Goal: Task Accomplishment & Management: Use online tool/utility

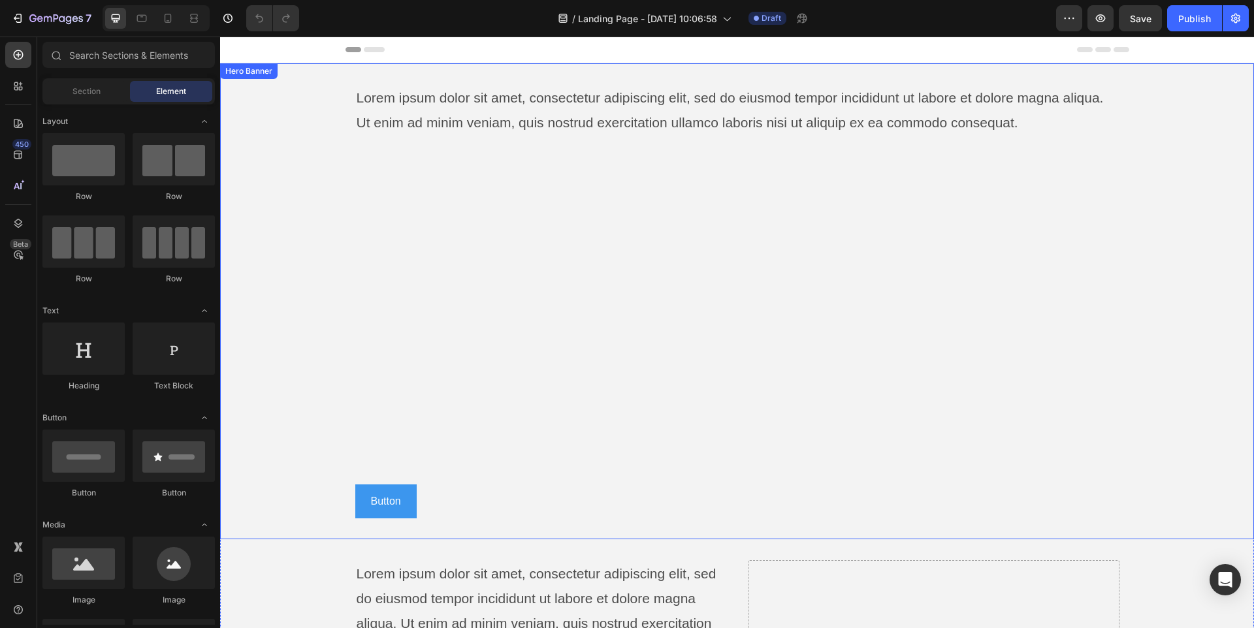
click at [450, 371] on div "Lorem ipsum dolor sit amet, consectetur adipiscing elit, sed do eiusmod tempor …" at bounding box center [737, 301] width 764 height 434
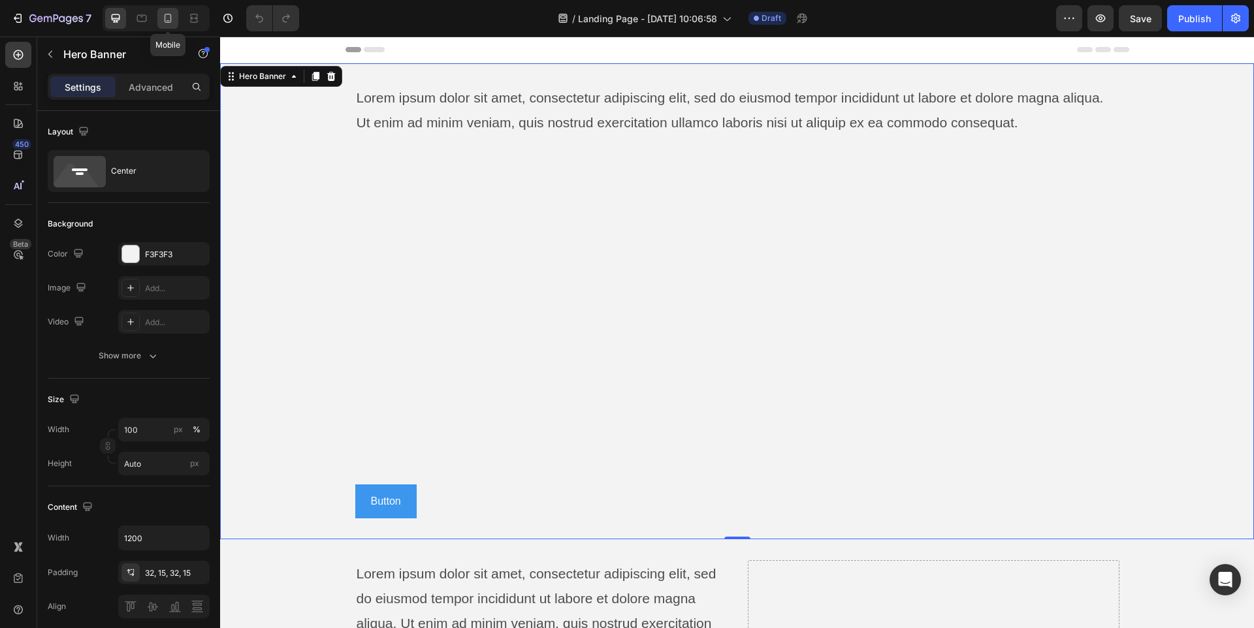
click at [169, 14] on icon at bounding box center [168, 18] width 7 height 9
type input "100%"
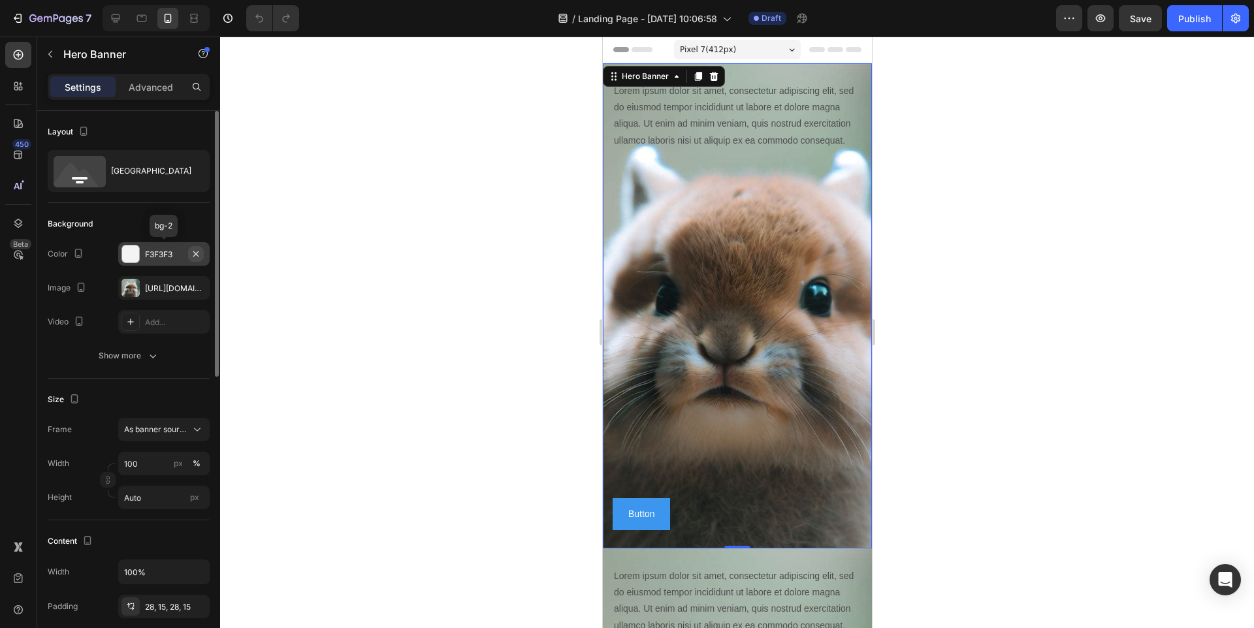
click at [197, 251] on icon "button" at bounding box center [196, 254] width 10 height 10
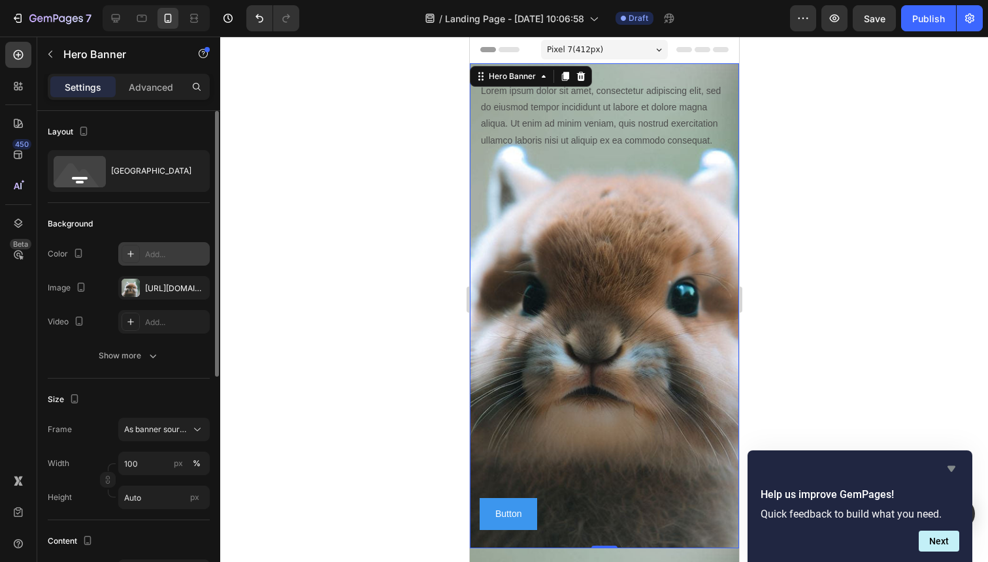
click at [946, 474] on icon "Hide survey" at bounding box center [951, 469] width 16 height 16
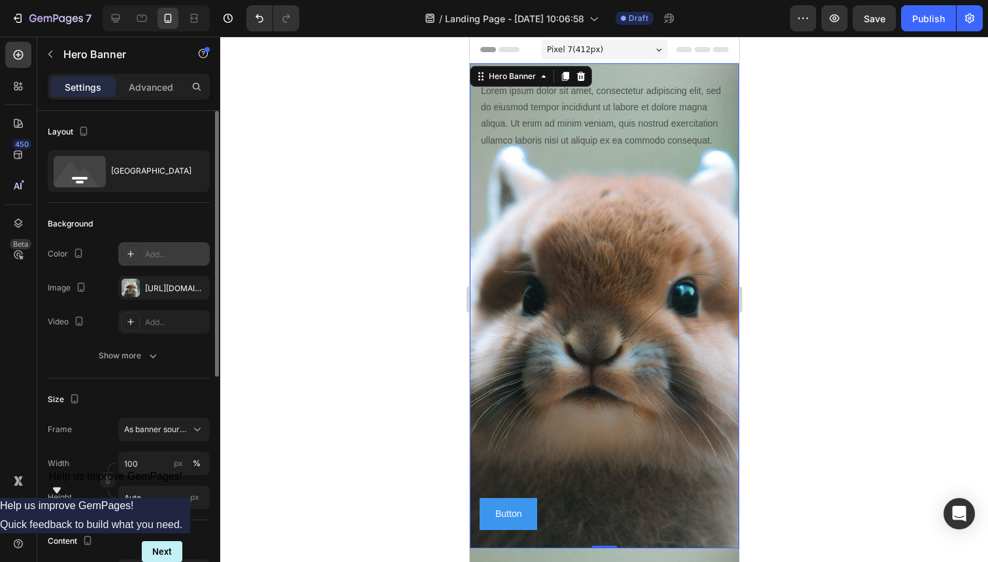
click at [61, 494] on icon "Show survey - Help us improve GemPages!" at bounding box center [57, 491] width 8 height 6
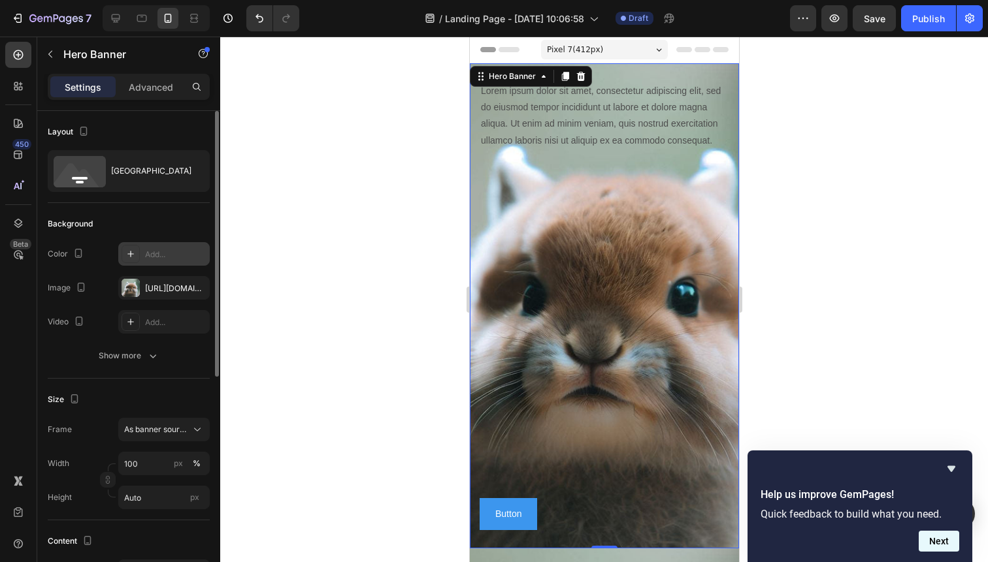
click at [950, 548] on button "Next" at bounding box center [938, 541] width 41 height 21
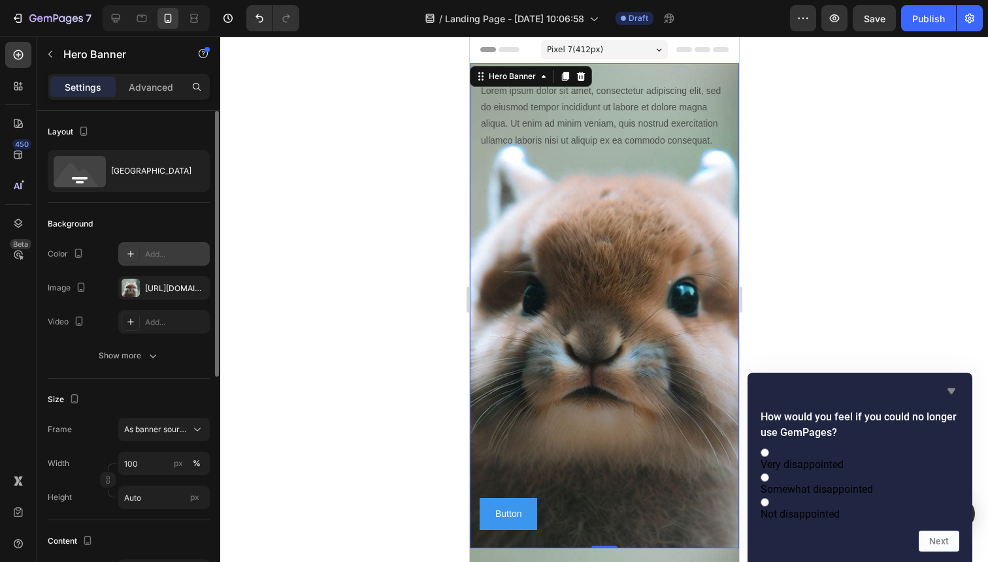
click at [946, 383] on icon "Hide survey" at bounding box center [951, 391] width 16 height 16
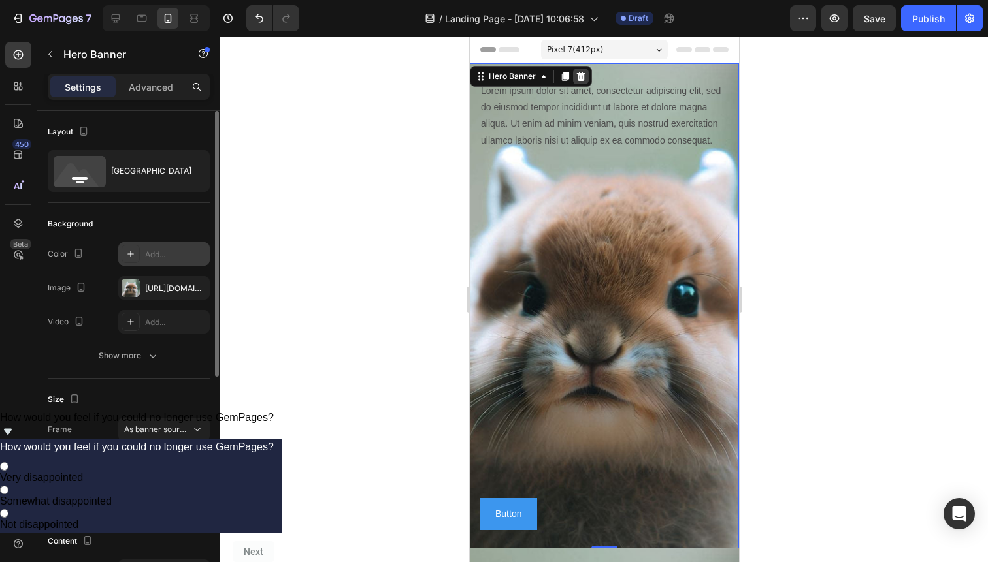
click at [580, 76] on icon at bounding box center [580, 76] width 8 height 9
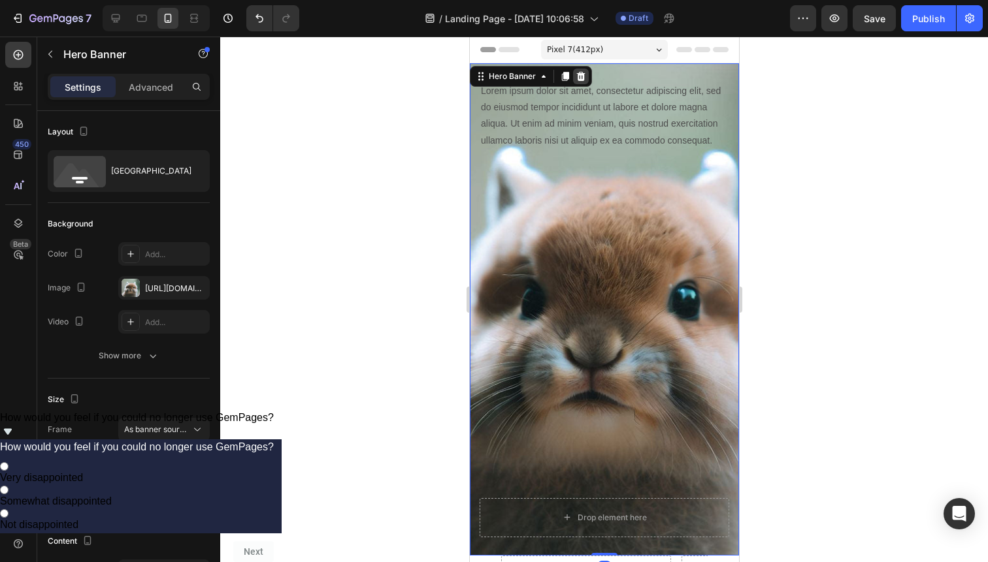
click at [582, 77] on icon at bounding box center [580, 76] width 8 height 9
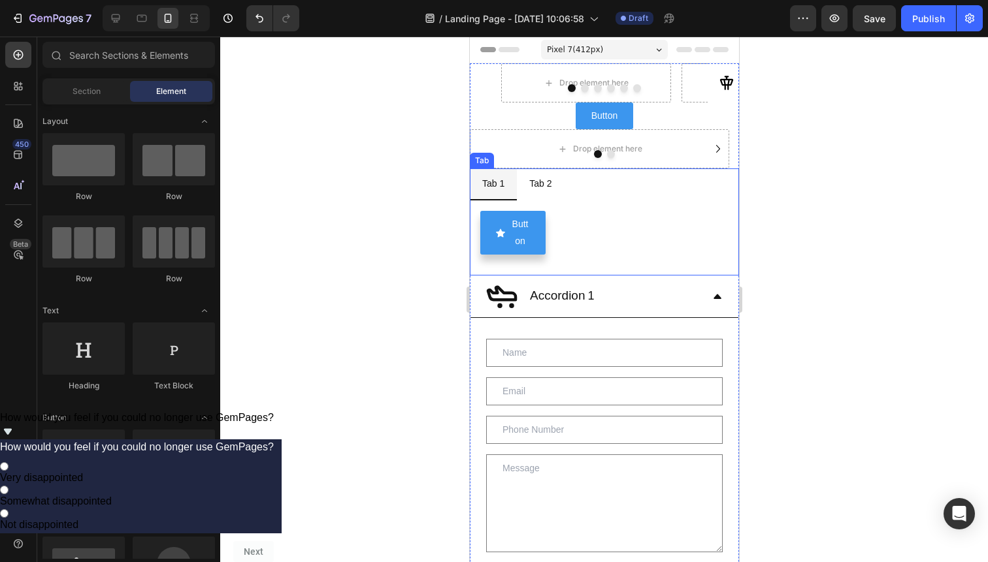
click at [524, 157] on div at bounding box center [603, 154] width 269 height 8
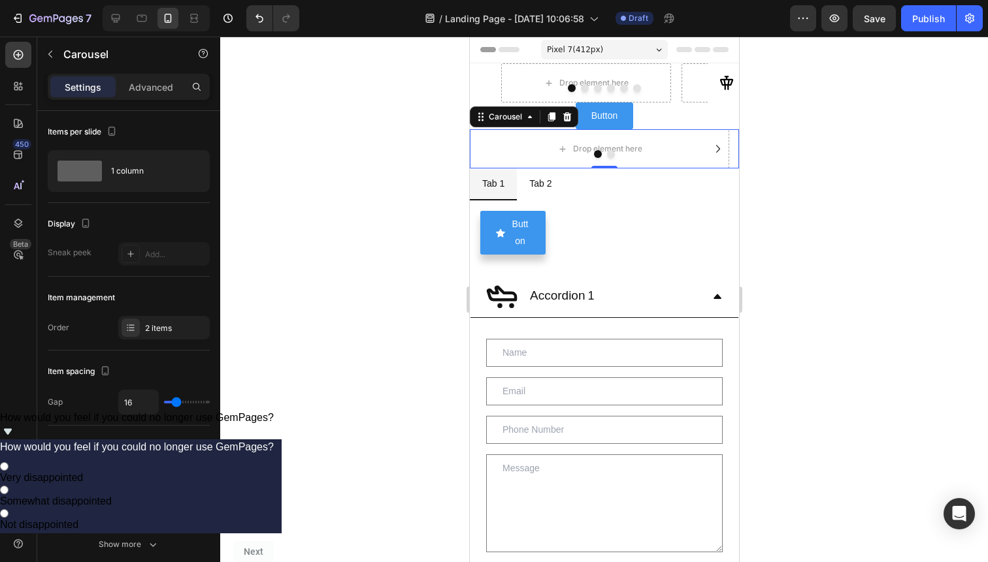
click at [574, 114] on div "Carousel" at bounding box center [523, 116] width 108 height 21
click at [569, 117] on icon at bounding box center [566, 116] width 8 height 9
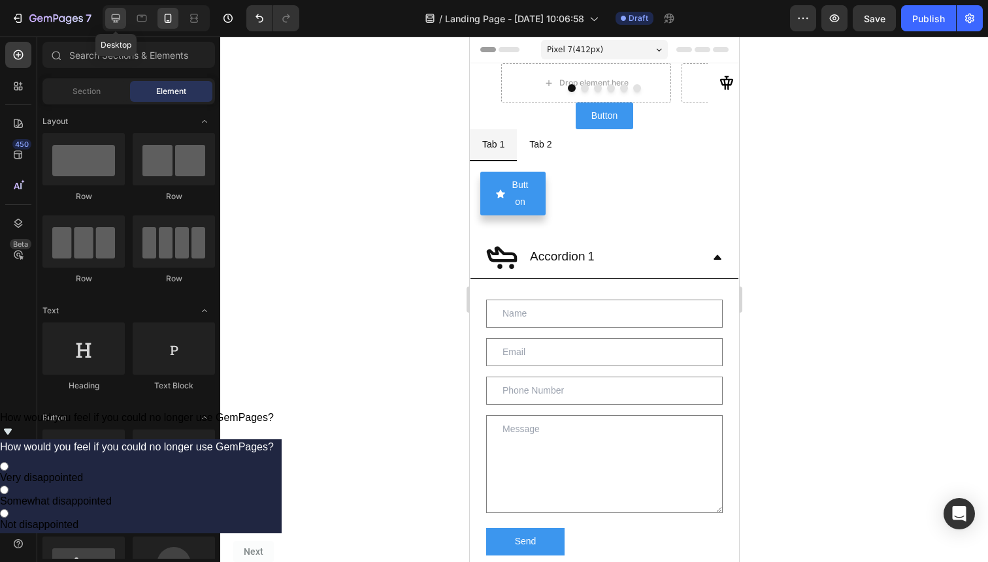
click at [121, 14] on icon at bounding box center [115, 18] width 13 height 13
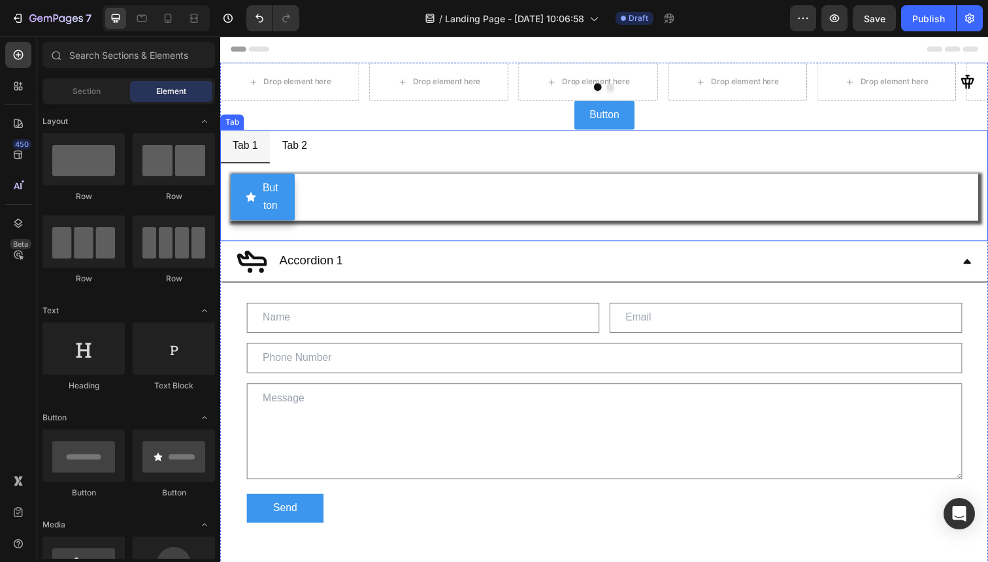
click at [440, 139] on ul "Tab 1 Tab 2" at bounding box center [612, 149] width 784 height 35
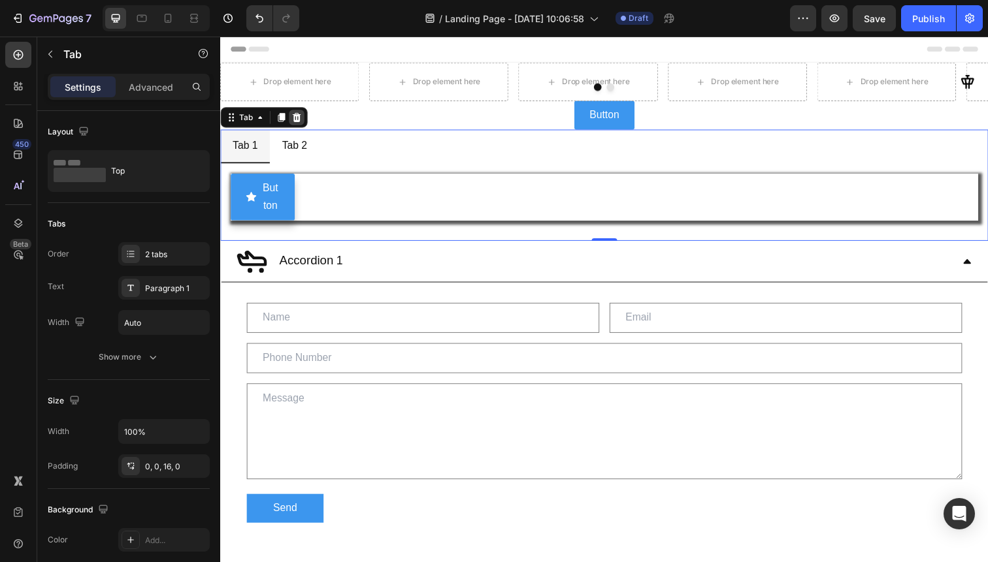
click at [296, 113] on div at bounding box center [298, 120] width 16 height 16
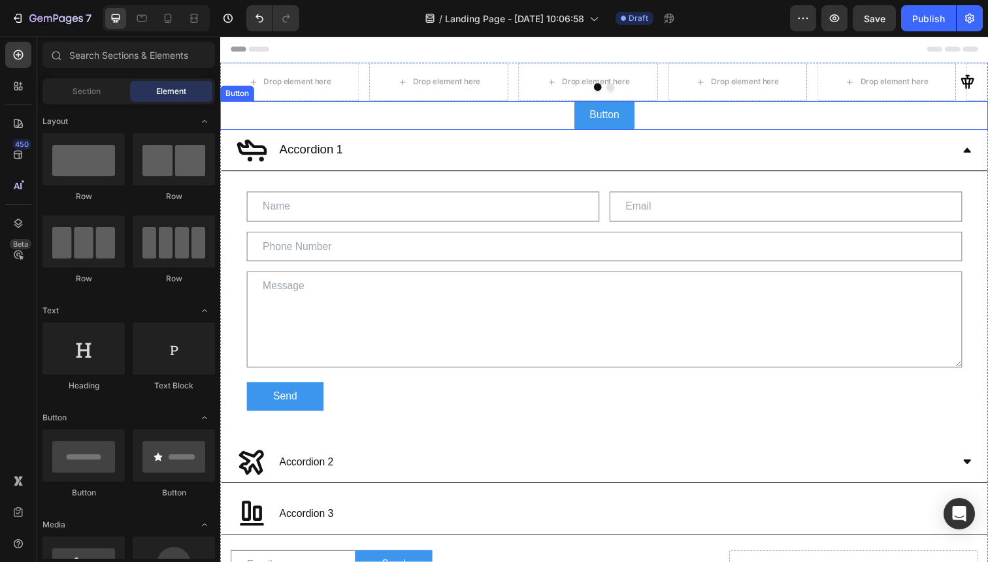
click at [453, 125] on div "Button Button" at bounding box center [612, 117] width 784 height 29
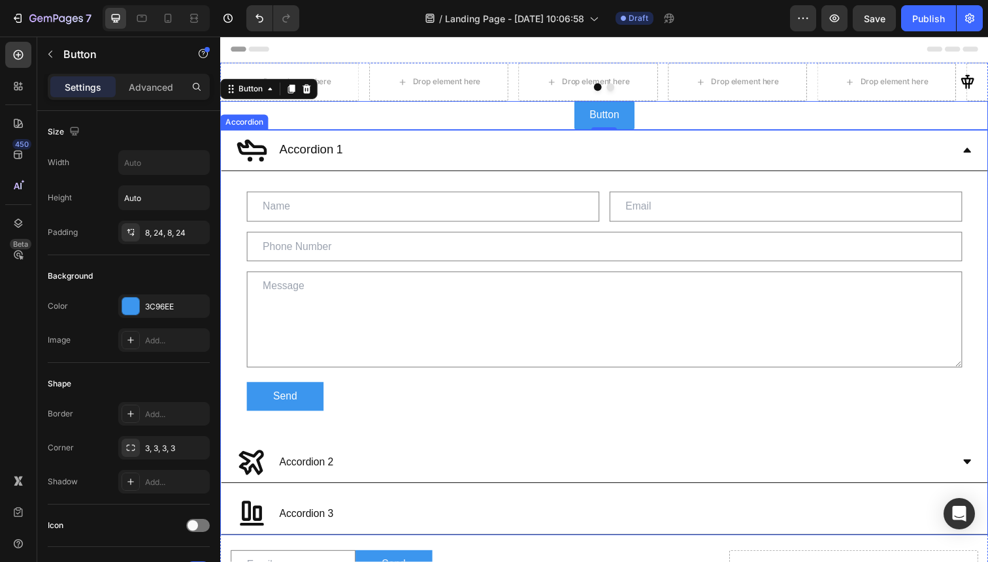
click at [453, 147] on div "Accordion 1" at bounding box center [601, 152] width 730 height 31
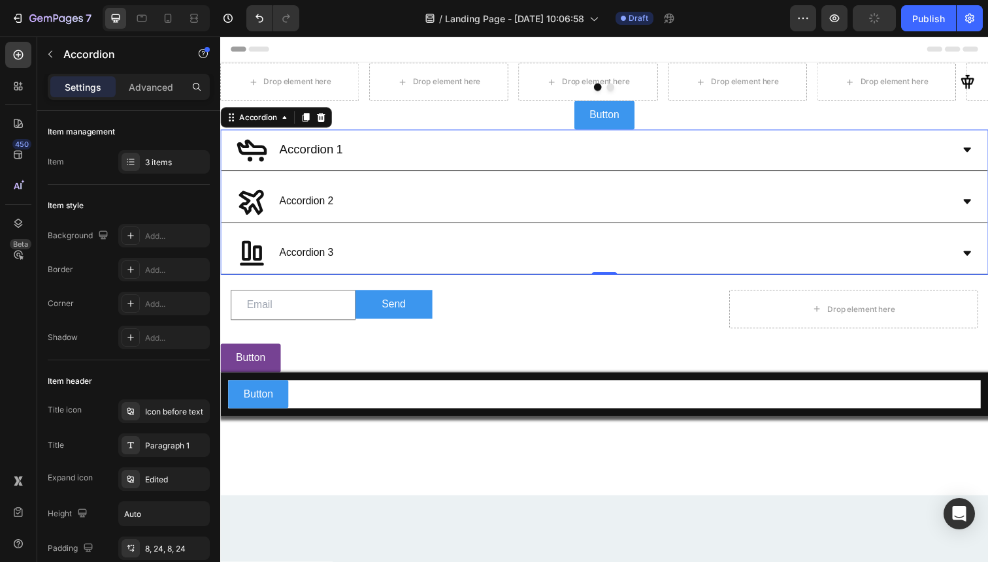
click at [321, 123] on icon at bounding box center [323, 119] width 8 height 9
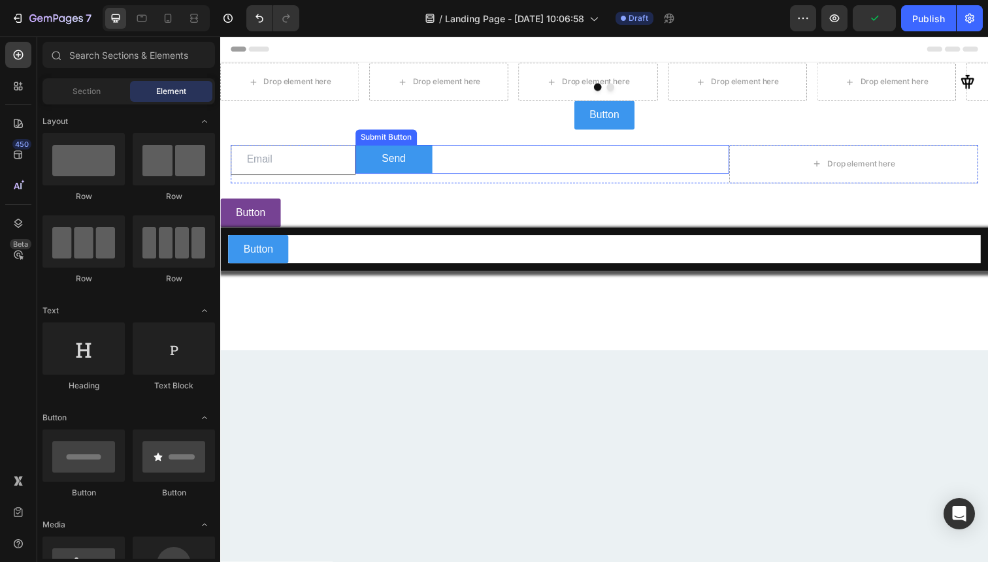
click at [620, 154] on div "Send Submit Button" at bounding box center [549, 162] width 382 height 29
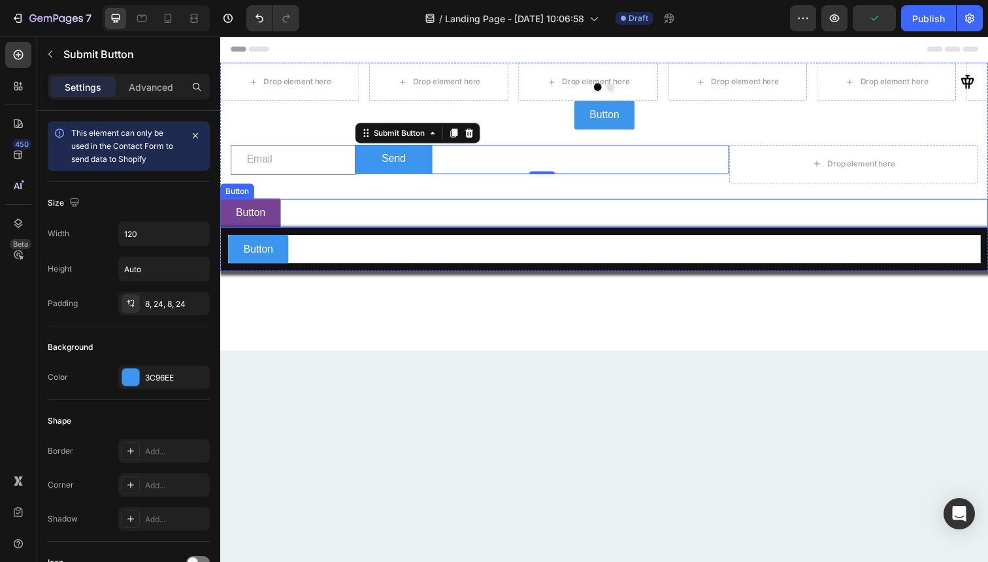
click at [572, 225] on div "Button Button" at bounding box center [612, 217] width 784 height 29
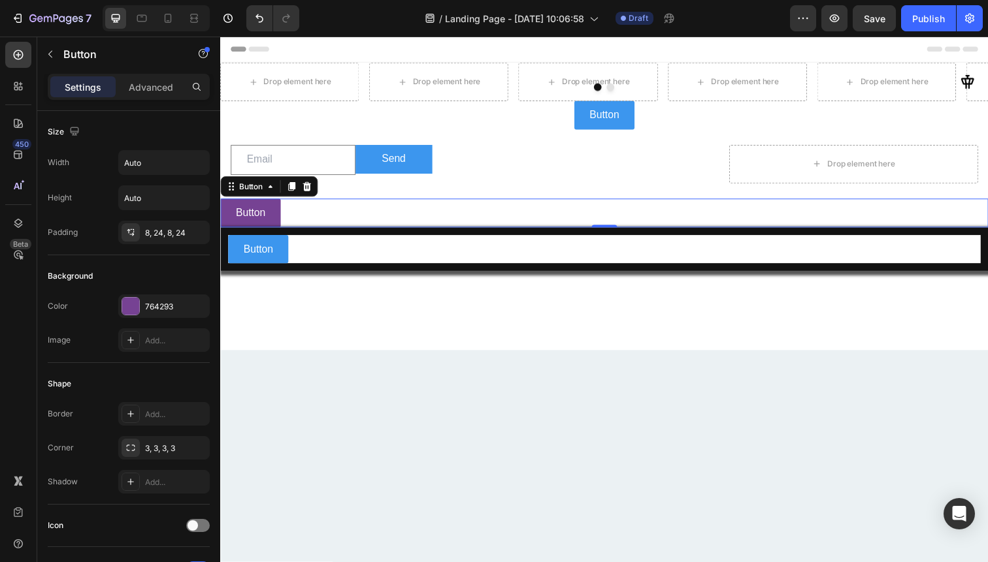
click at [596, 300] on div at bounding box center [612, 316] width 784 height 81
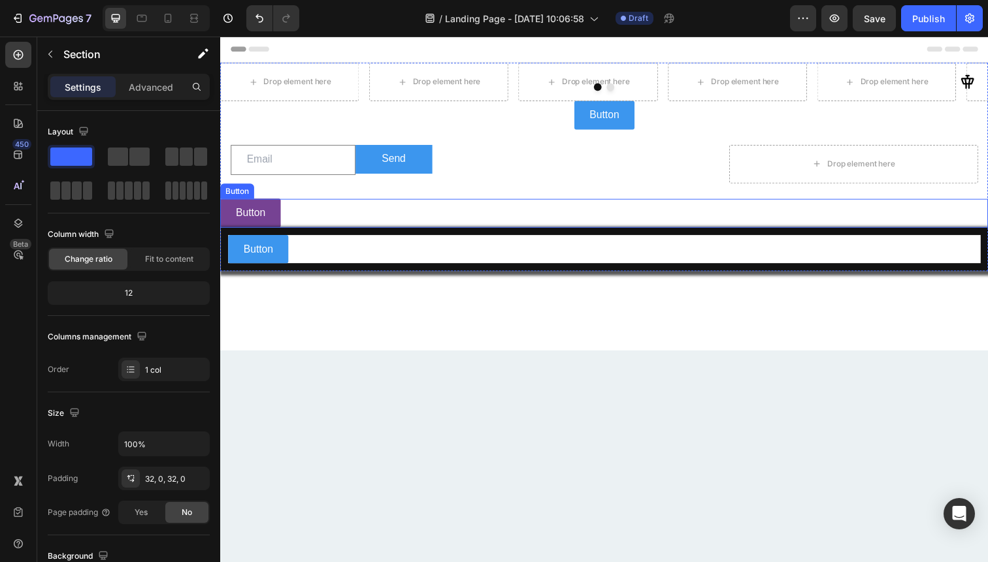
click at [535, 186] on div "Send Submit Button" at bounding box center [549, 167] width 382 height 39
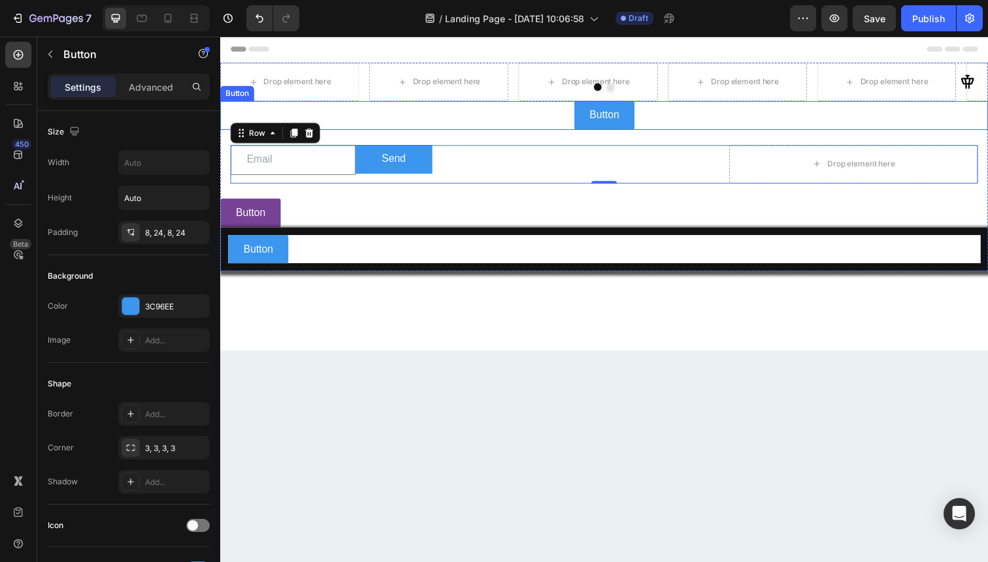
click at [512, 127] on div "Button Button" at bounding box center [612, 117] width 784 height 29
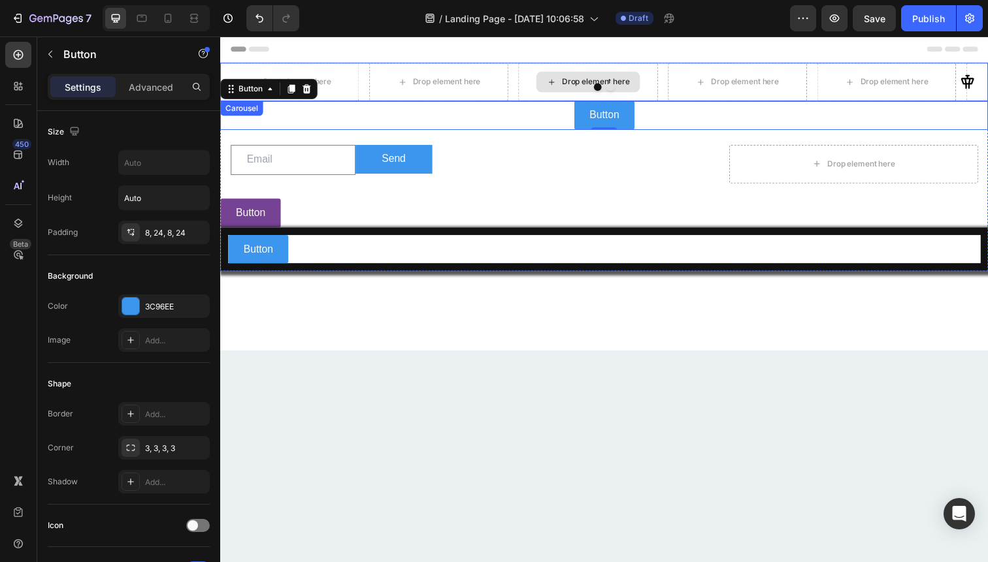
click at [640, 97] on div "Drop element here" at bounding box center [596, 82] width 142 height 39
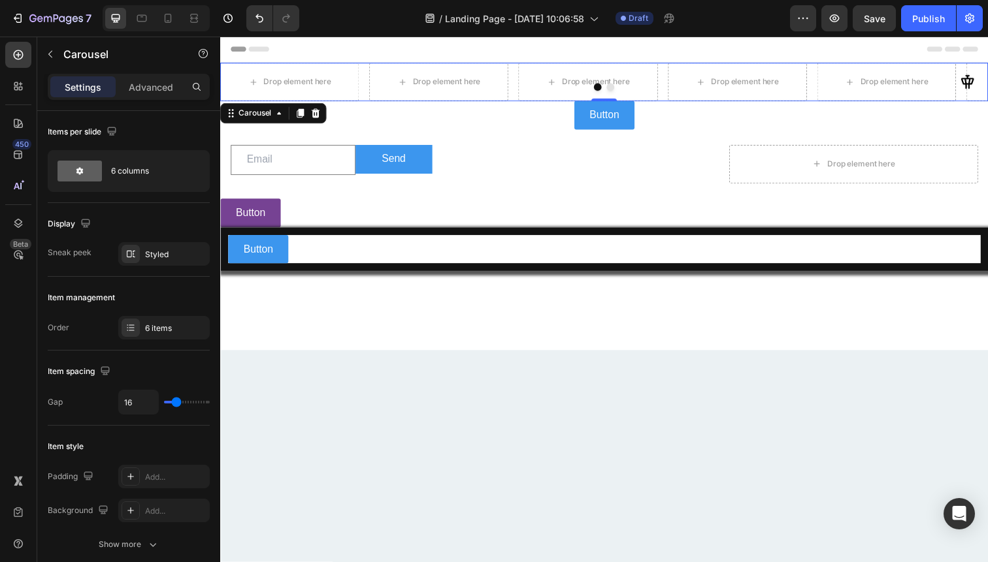
click at [574, 55] on div "Header" at bounding box center [612, 50] width 763 height 26
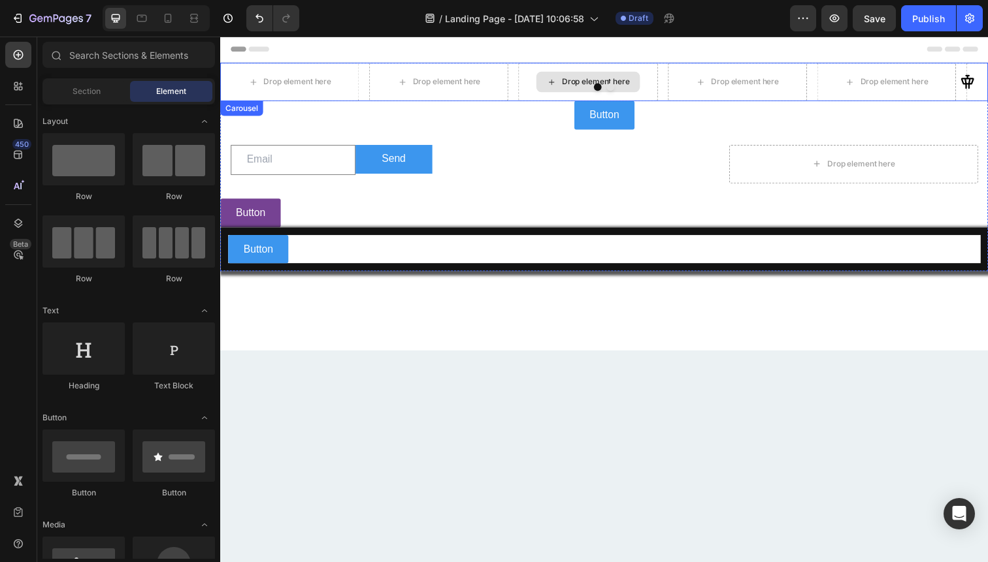
click at [571, 97] on div "Drop element here" at bounding box center [596, 82] width 142 height 39
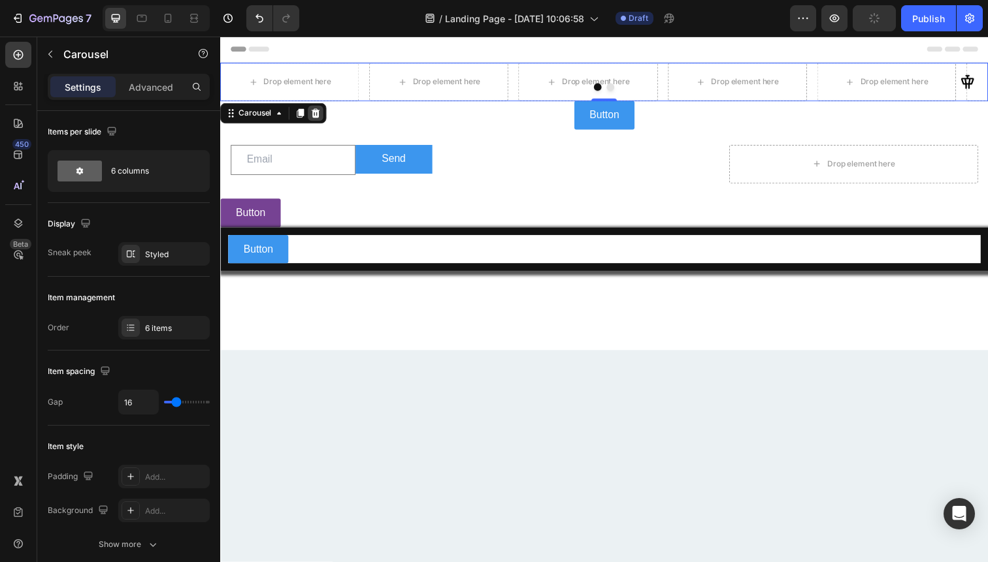
click at [319, 117] on icon at bounding box center [318, 114] width 8 height 9
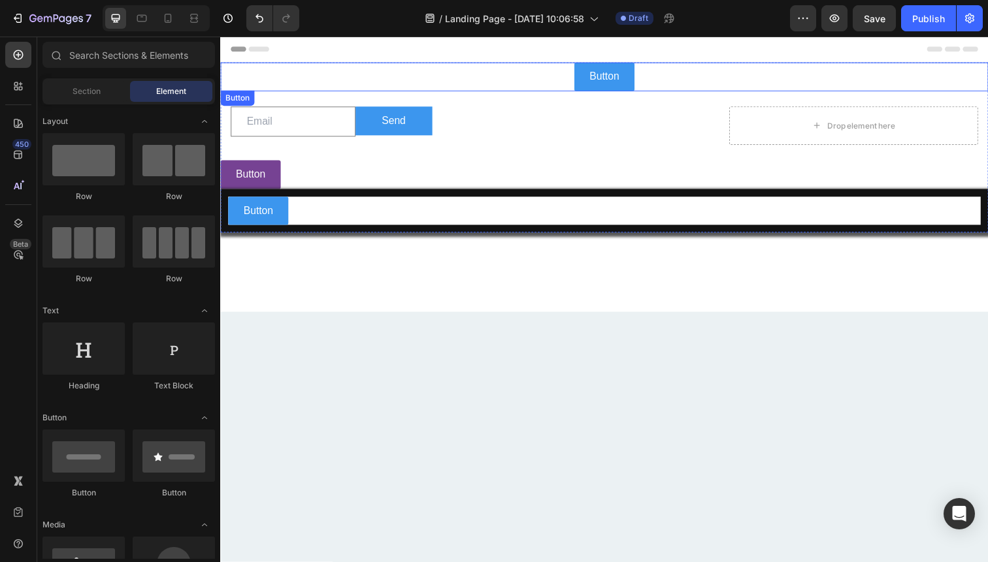
click at [505, 82] on div "Button Button" at bounding box center [612, 77] width 784 height 29
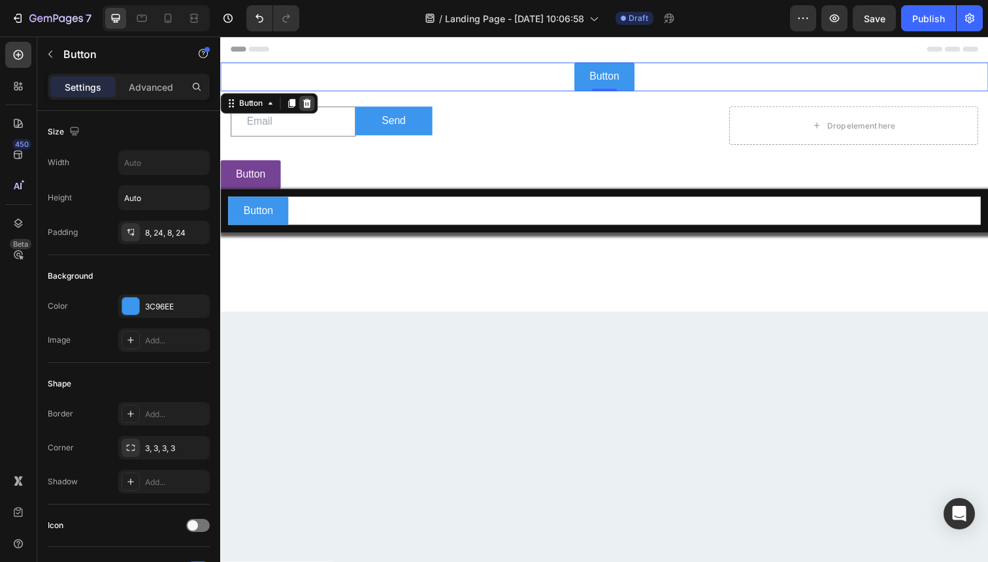
click at [302, 106] on div at bounding box center [309, 105] width 16 height 16
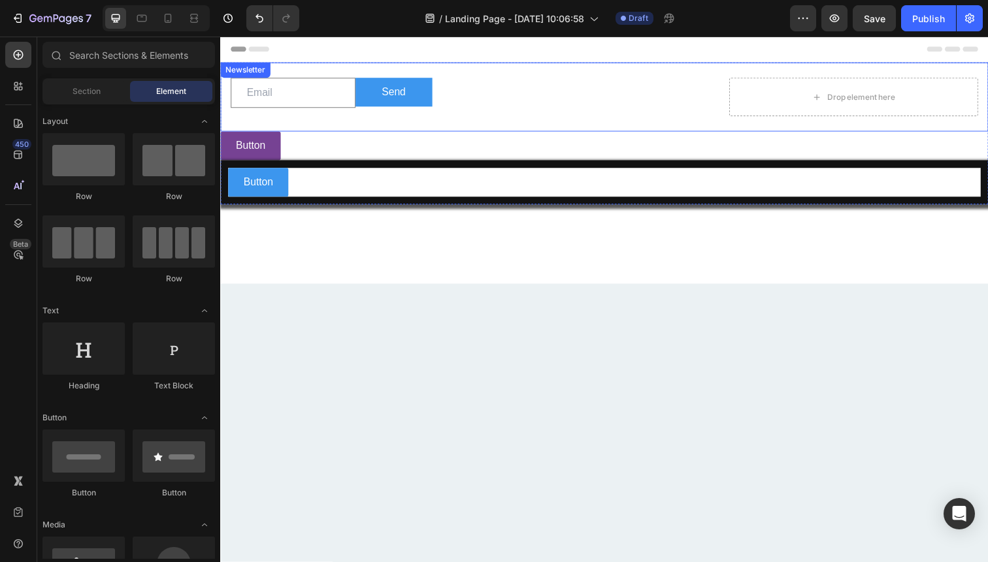
click at [225, 106] on div "Email Field Send Submit Button Drop element here Row Newsletter" at bounding box center [612, 98] width 784 height 71
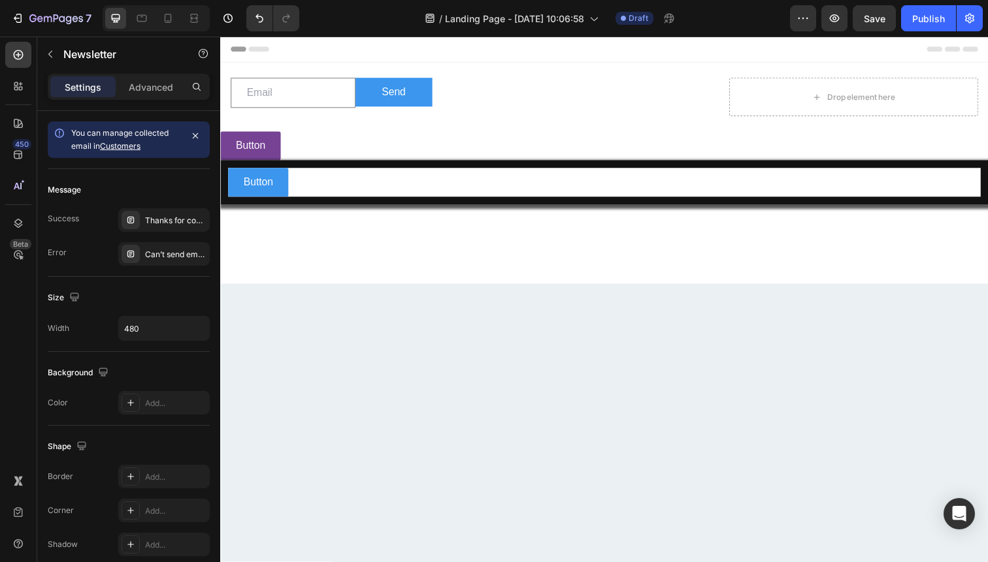
click at [323, 56] on div "Header" at bounding box center [612, 50] width 763 height 26
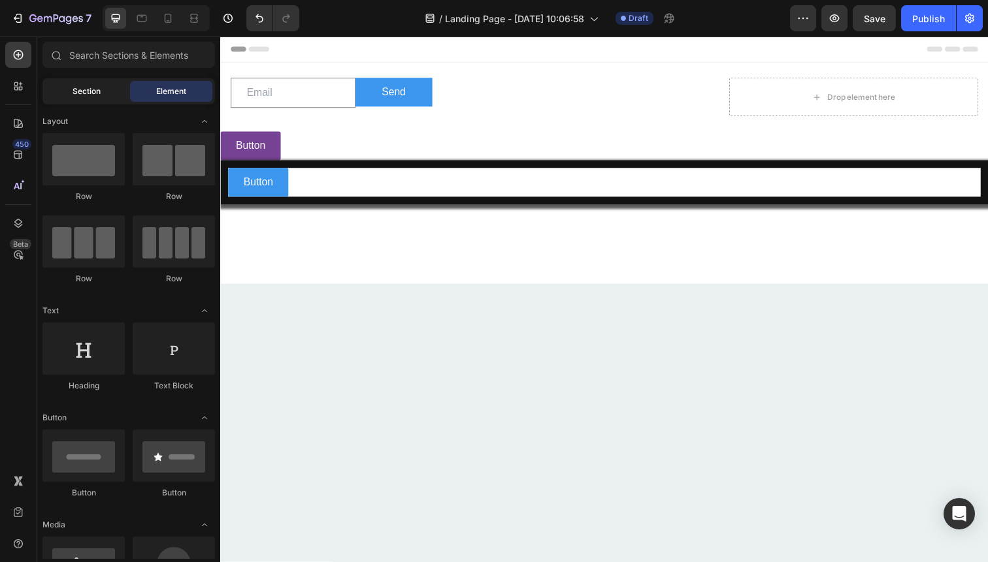
click at [93, 86] on span "Section" at bounding box center [87, 92] width 28 height 12
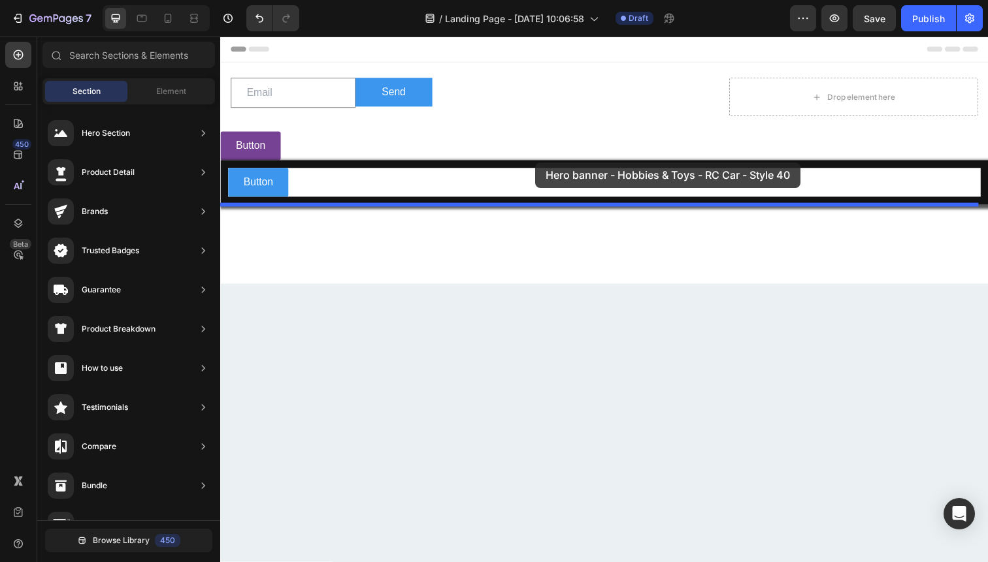
drag, startPoint x: 607, startPoint y: 169, endPoint x: 539, endPoint y: 169, distance: 67.9
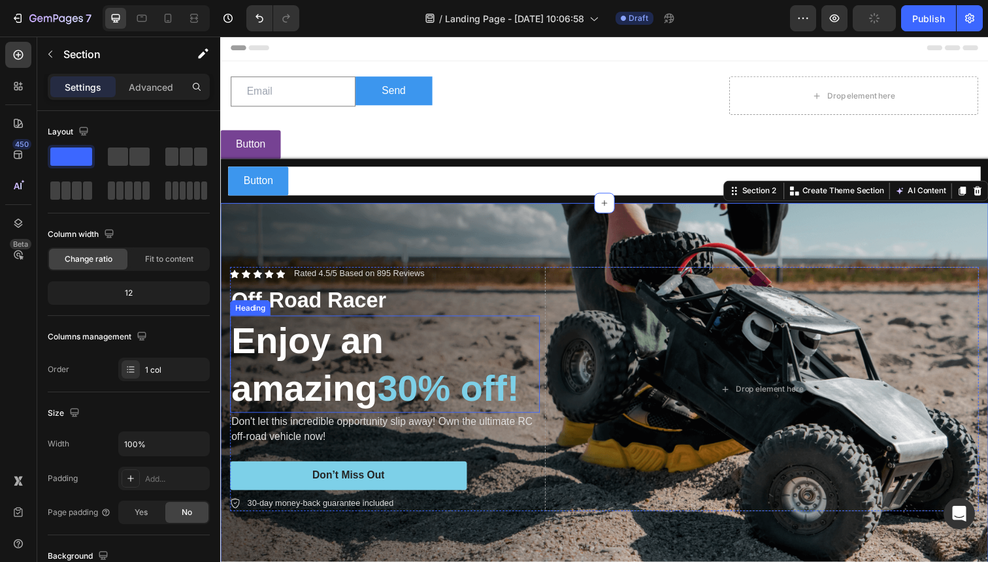
scroll to position [8, 0]
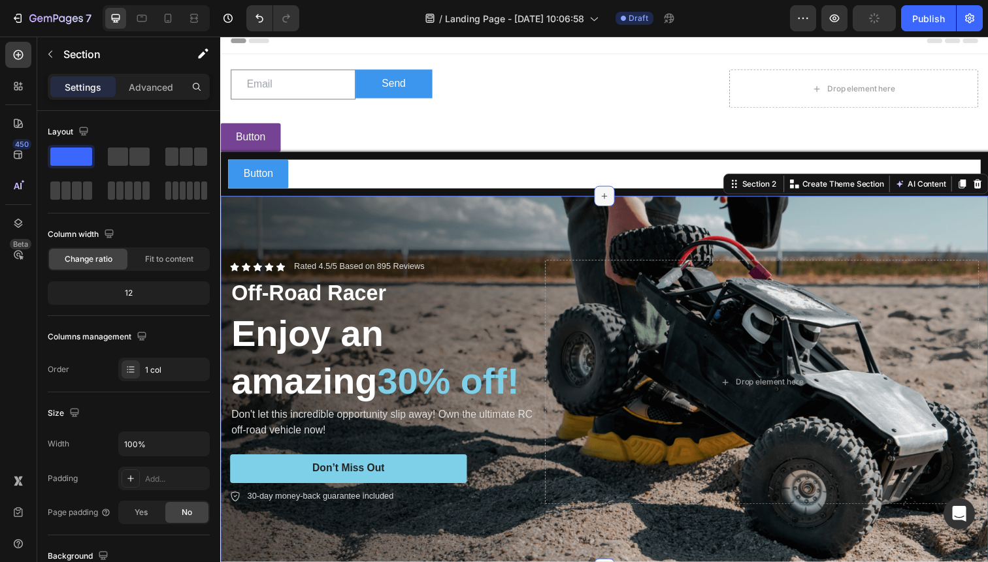
click at [611, 206] on div at bounding box center [612, 199] width 21 height 21
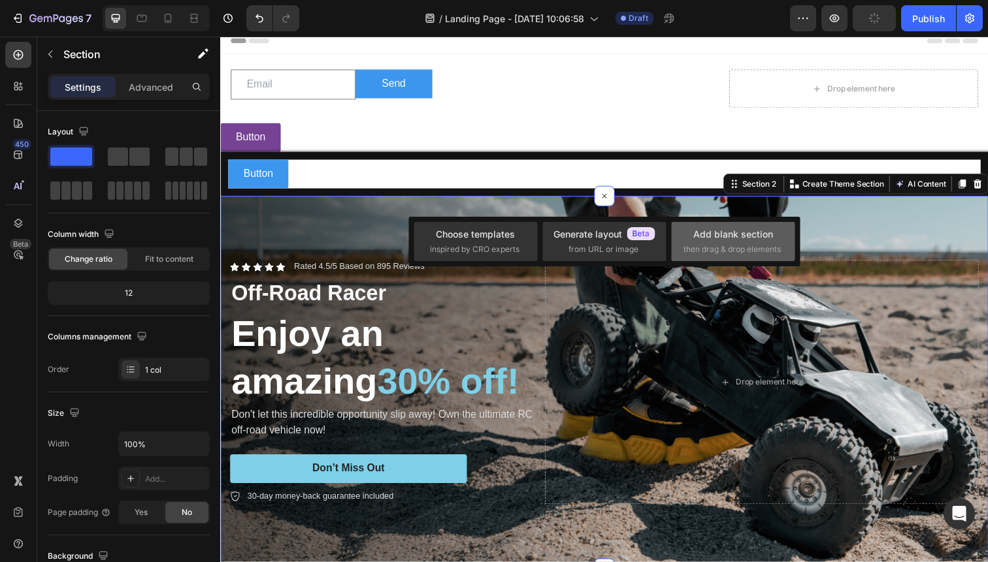
click at [719, 238] on div "Add blank section" at bounding box center [733, 234] width 80 height 14
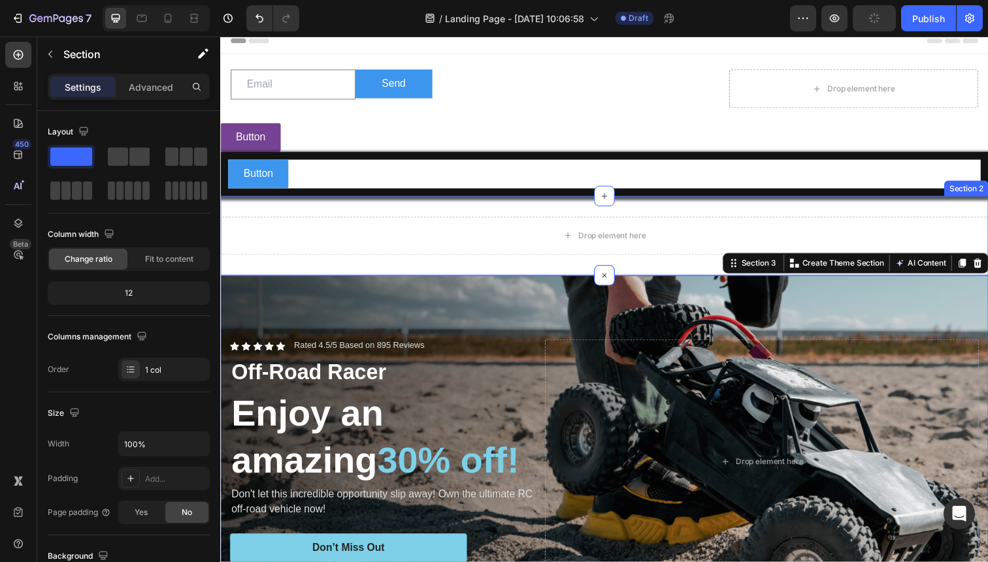
click at [351, 281] on div "Background Image" at bounding box center [612, 471] width 784 height 381
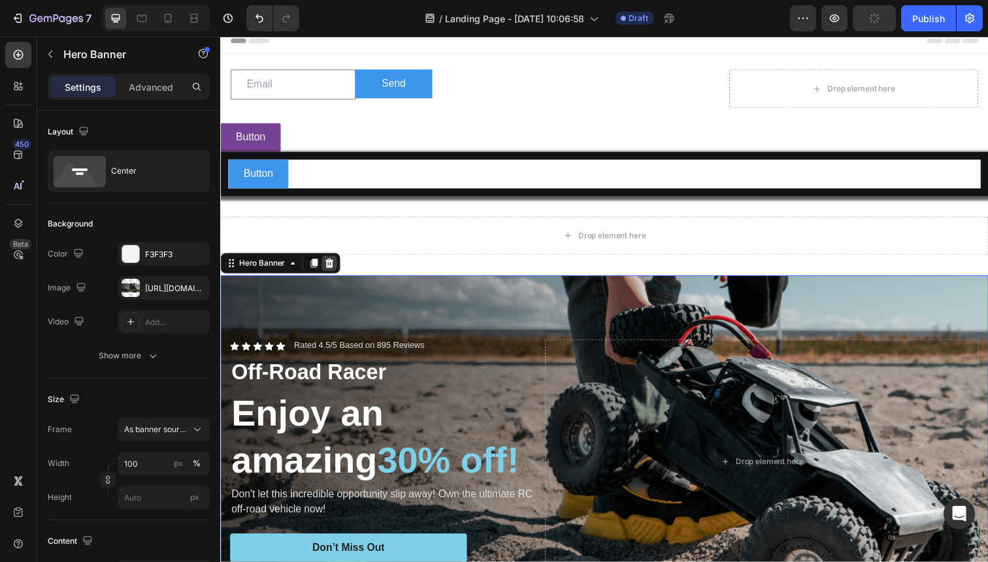
click at [324, 267] on div at bounding box center [331, 269] width 16 height 16
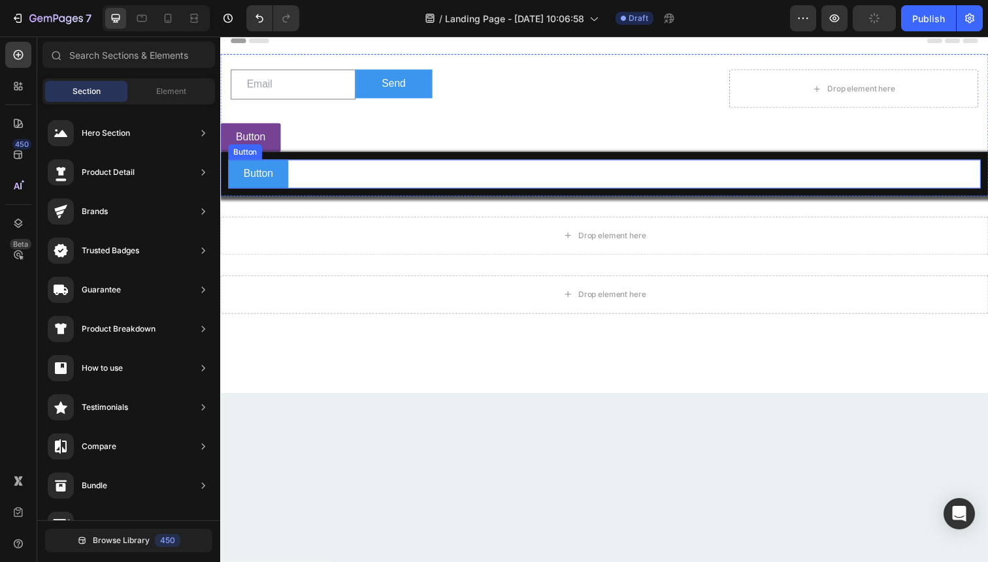
click at [329, 151] on div "Button Button" at bounding box center [612, 139] width 784 height 29
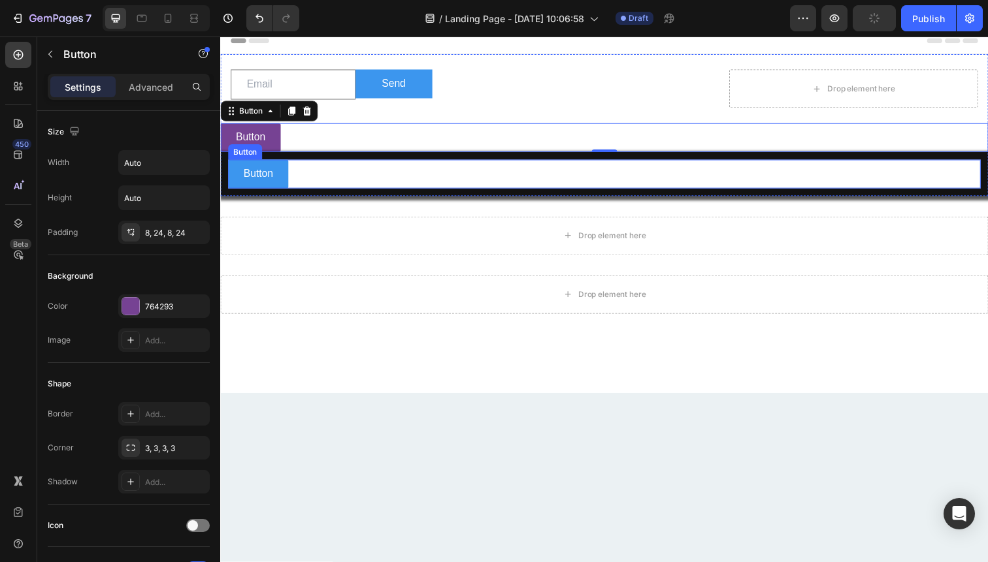
click at [328, 162] on div "Button Button" at bounding box center [612, 177] width 784 height 45
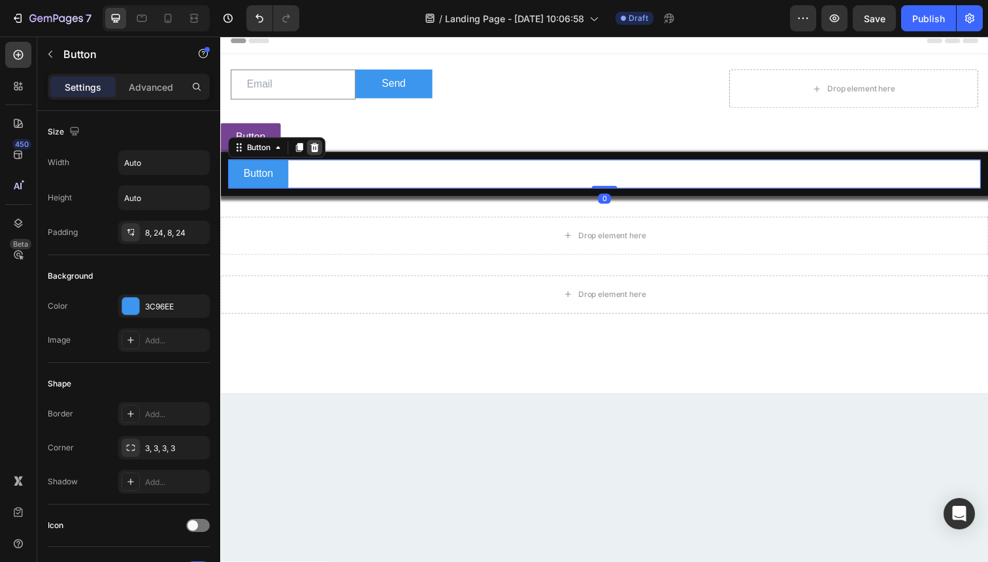
click at [319, 150] on icon at bounding box center [316, 150] width 8 height 9
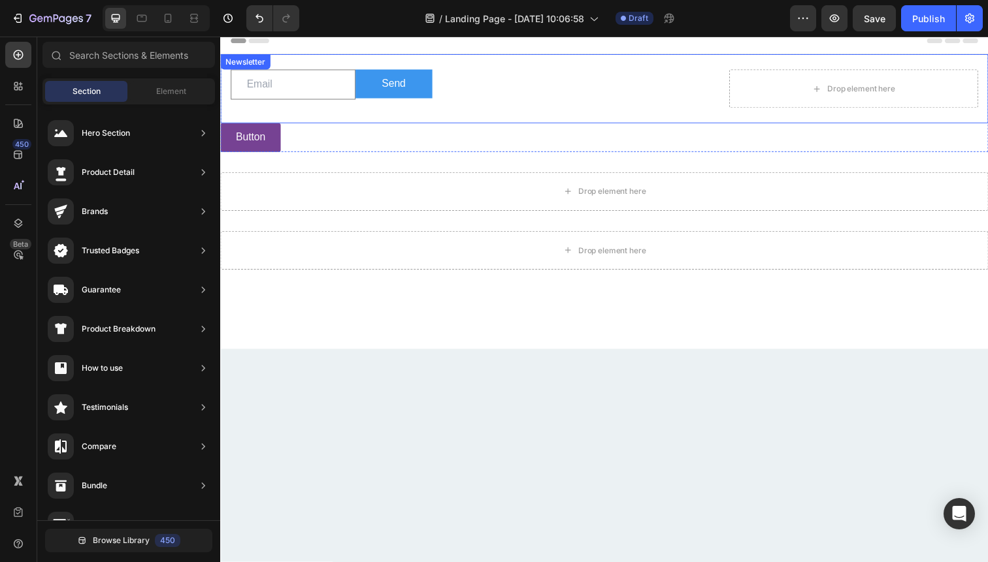
click at [351, 112] on div "Email Field Send Submit Button Drop element here Row Newsletter" at bounding box center [612, 90] width 784 height 71
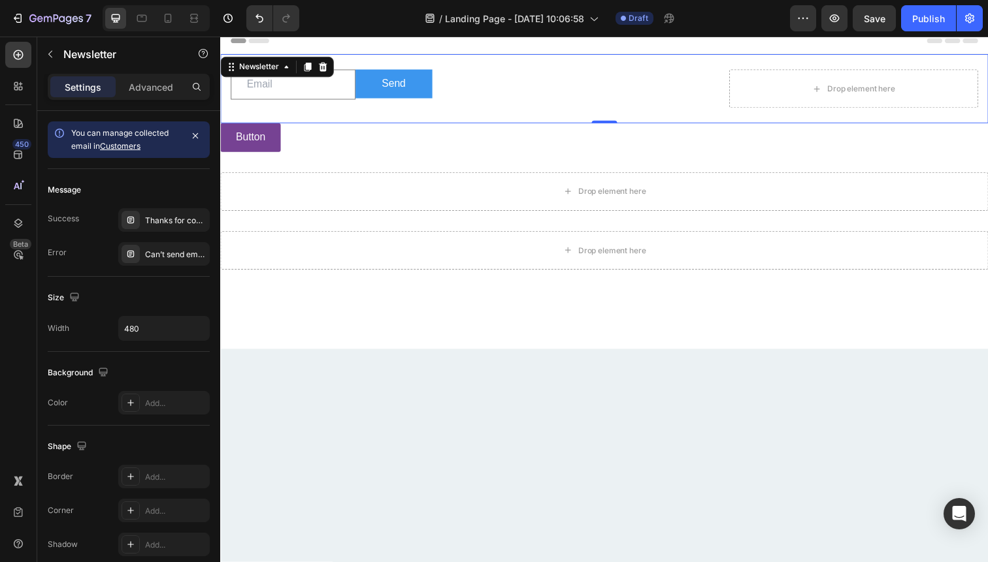
click at [322, 56] on div "Email Field Send Submit Button Drop element here Row Newsletter 0" at bounding box center [612, 90] width 784 height 71
click at [323, 63] on icon at bounding box center [324, 68] width 10 height 10
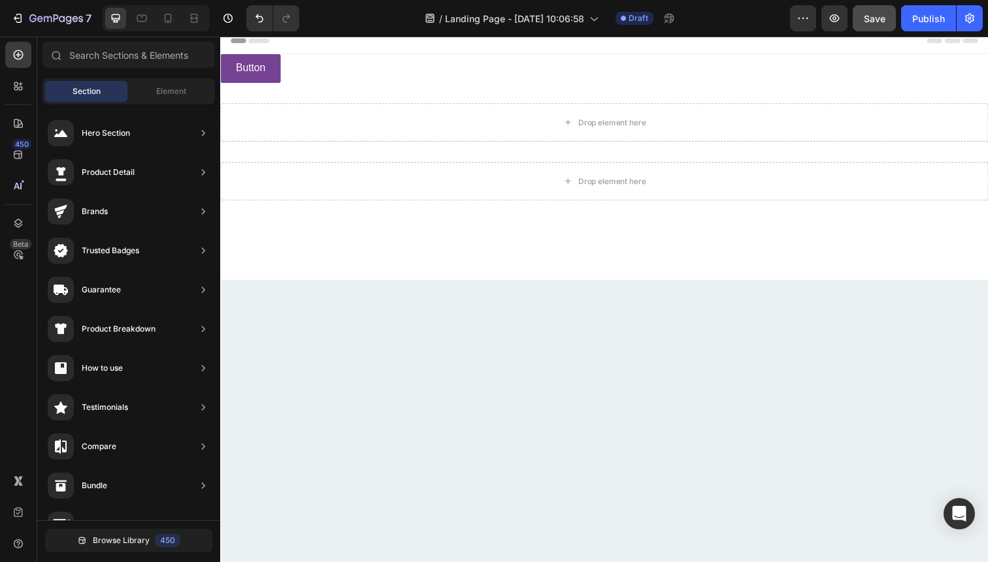
click at [857, 18] on button "Save" at bounding box center [874, 18] width 43 height 26
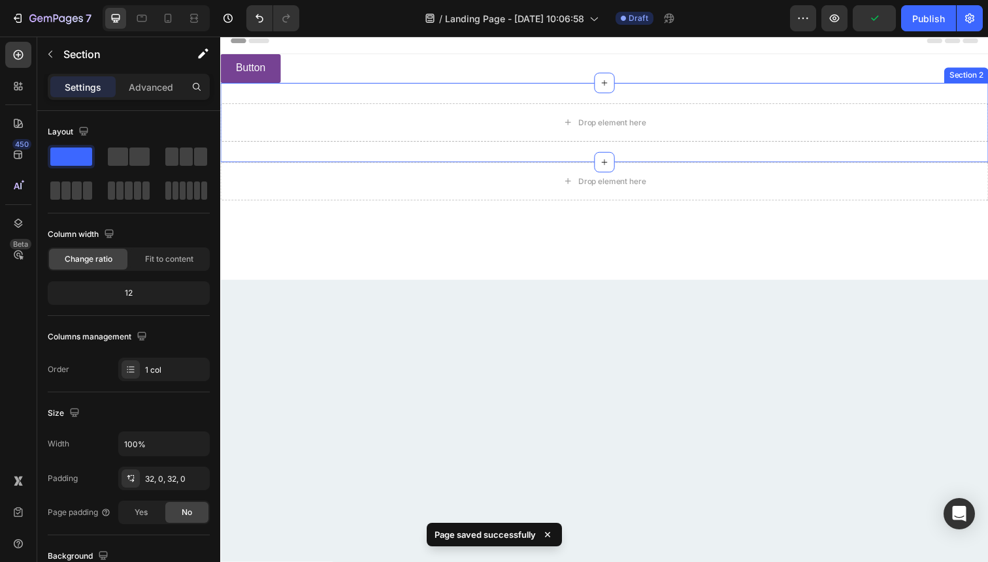
click at [342, 89] on div "Drop element here Section 2" at bounding box center [612, 124] width 784 height 81
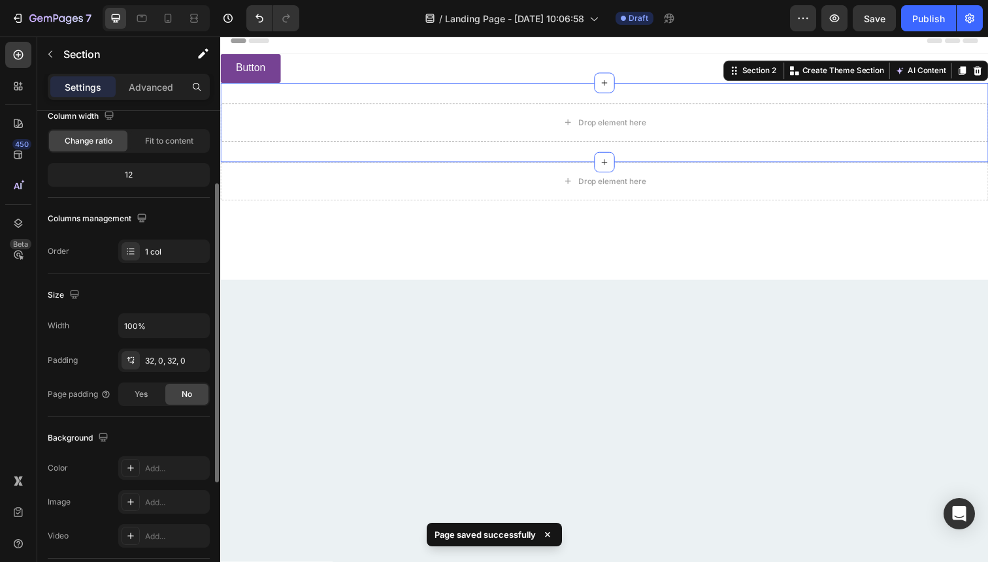
scroll to position [144, 0]
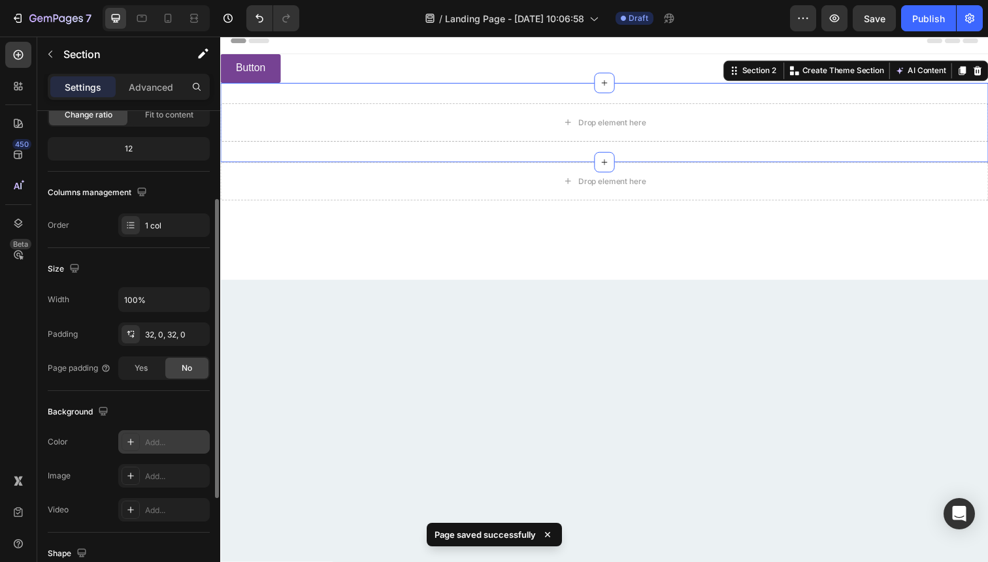
click at [147, 440] on div "Add..." at bounding box center [175, 443] width 61 height 12
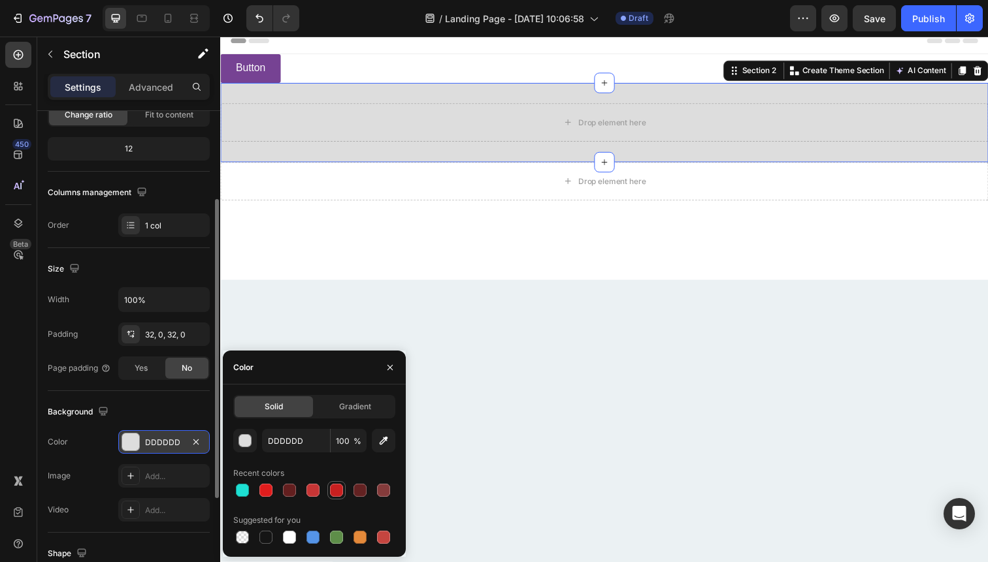
click at [338, 493] on div at bounding box center [336, 490] width 13 height 13
type input "C92020"
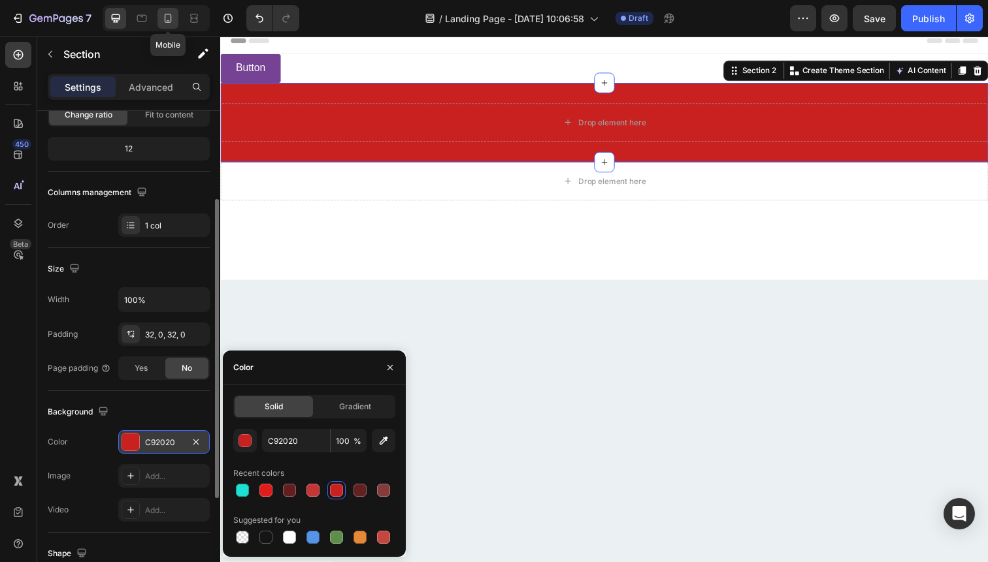
click at [176, 18] on div at bounding box center [167, 18] width 21 height 21
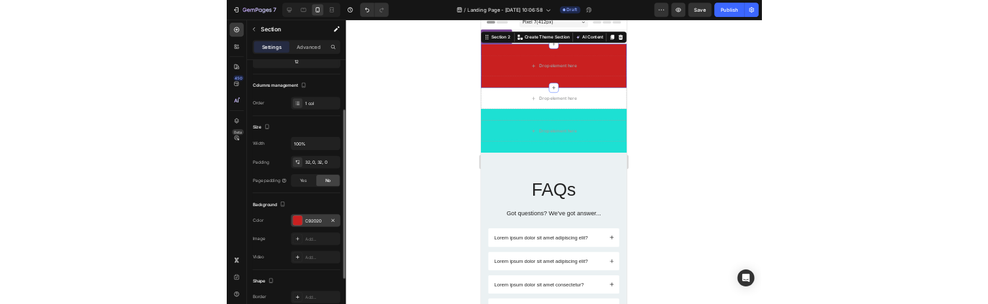
scroll to position [8, 0]
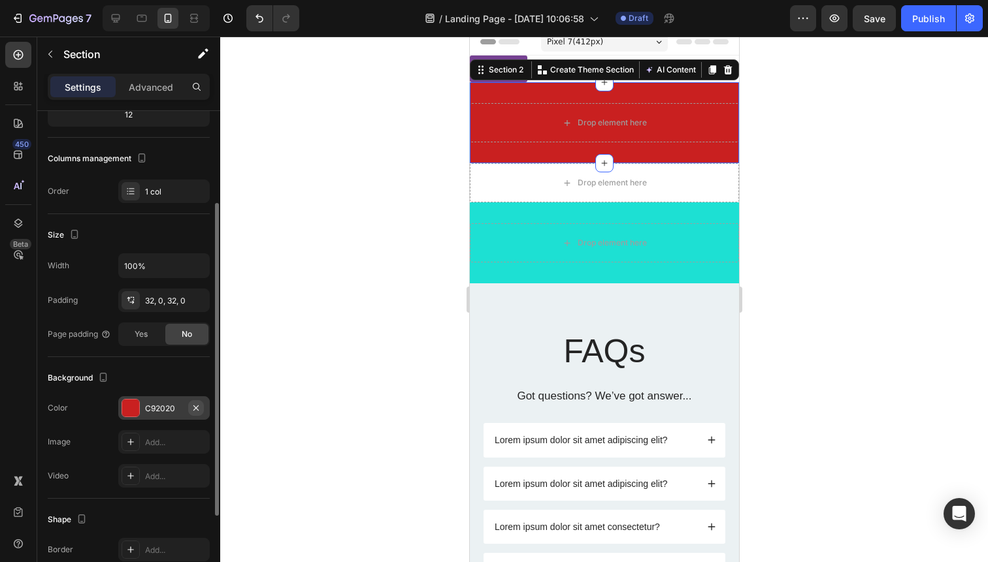
click at [192, 408] on icon "button" at bounding box center [196, 408] width 10 height 10
